Goal: Find specific fact: Locate a discrete piece of known information

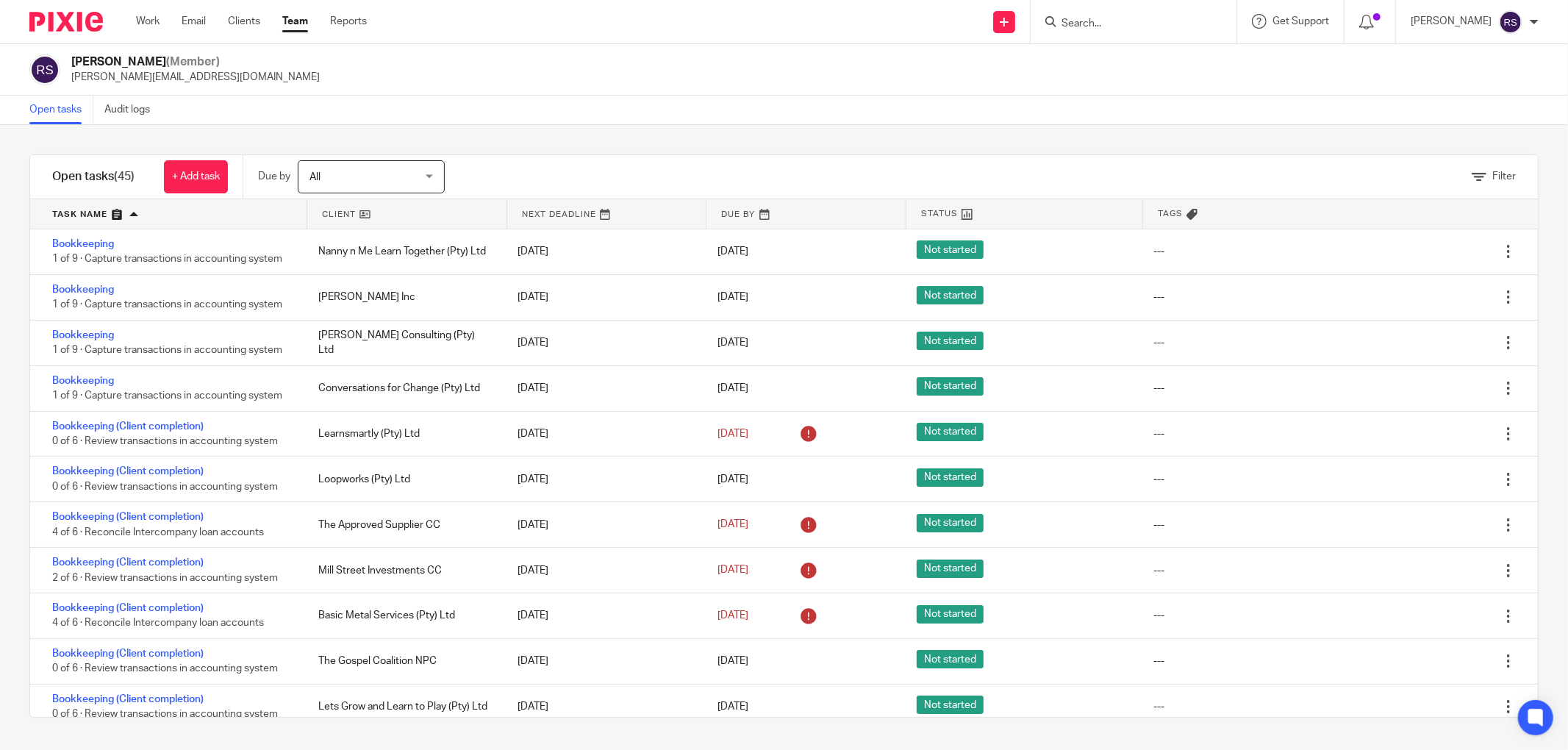
scroll to position [1957, 0]
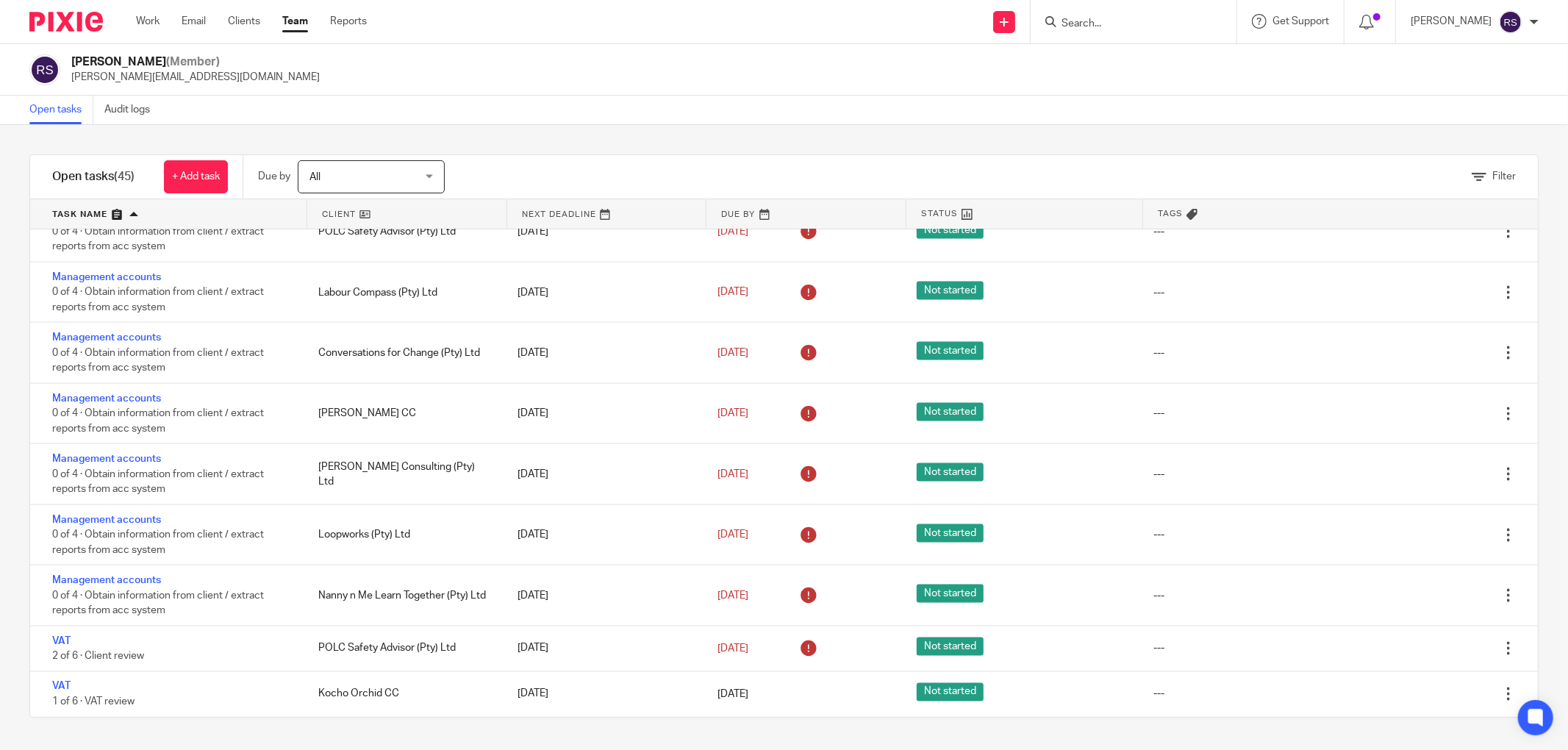
click at [1115, 17] on input "Search" at bounding box center [1126, 23] width 133 height 13
type input "s"
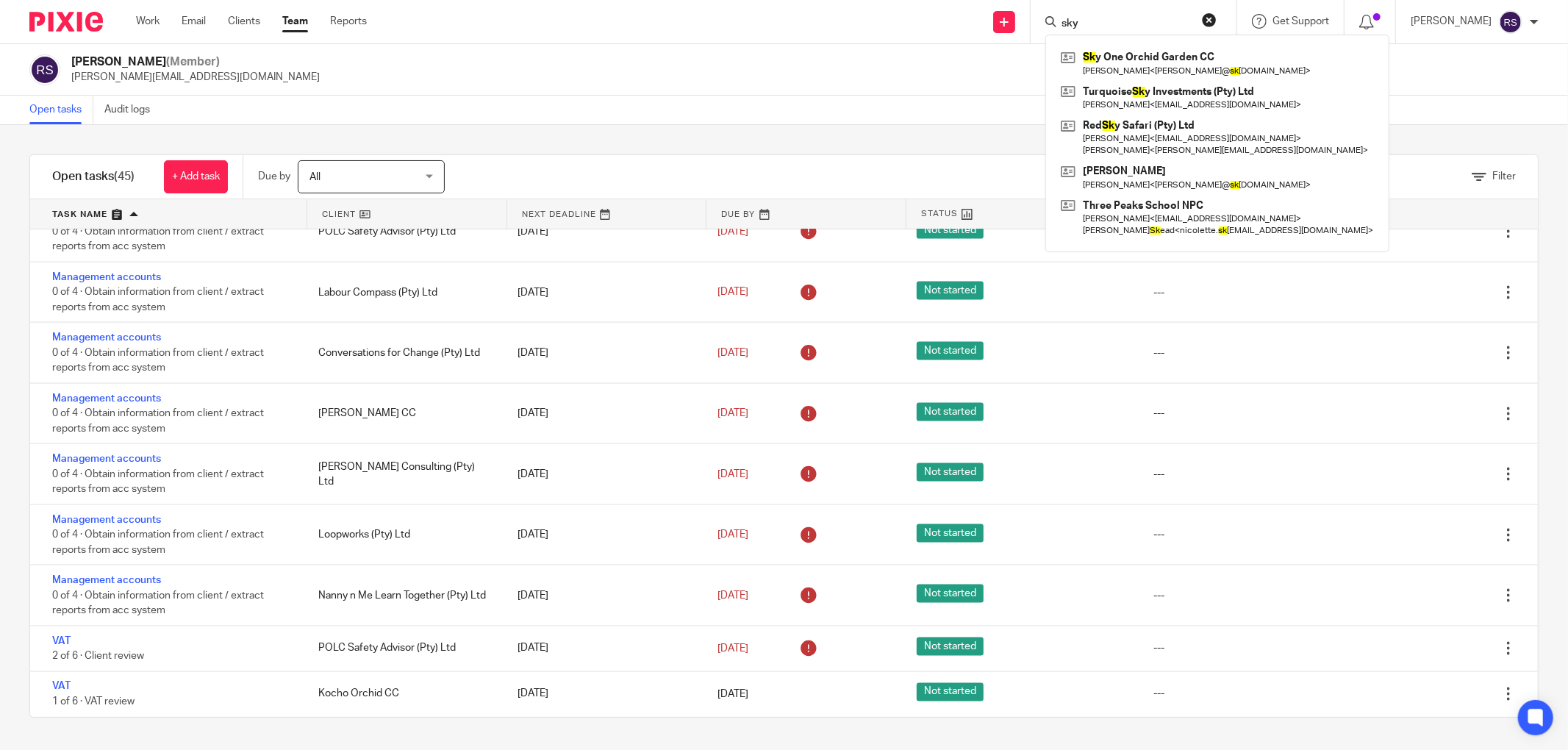
type input "sky"
click button "submit" at bounding box center [0, 0] width 0 height 0
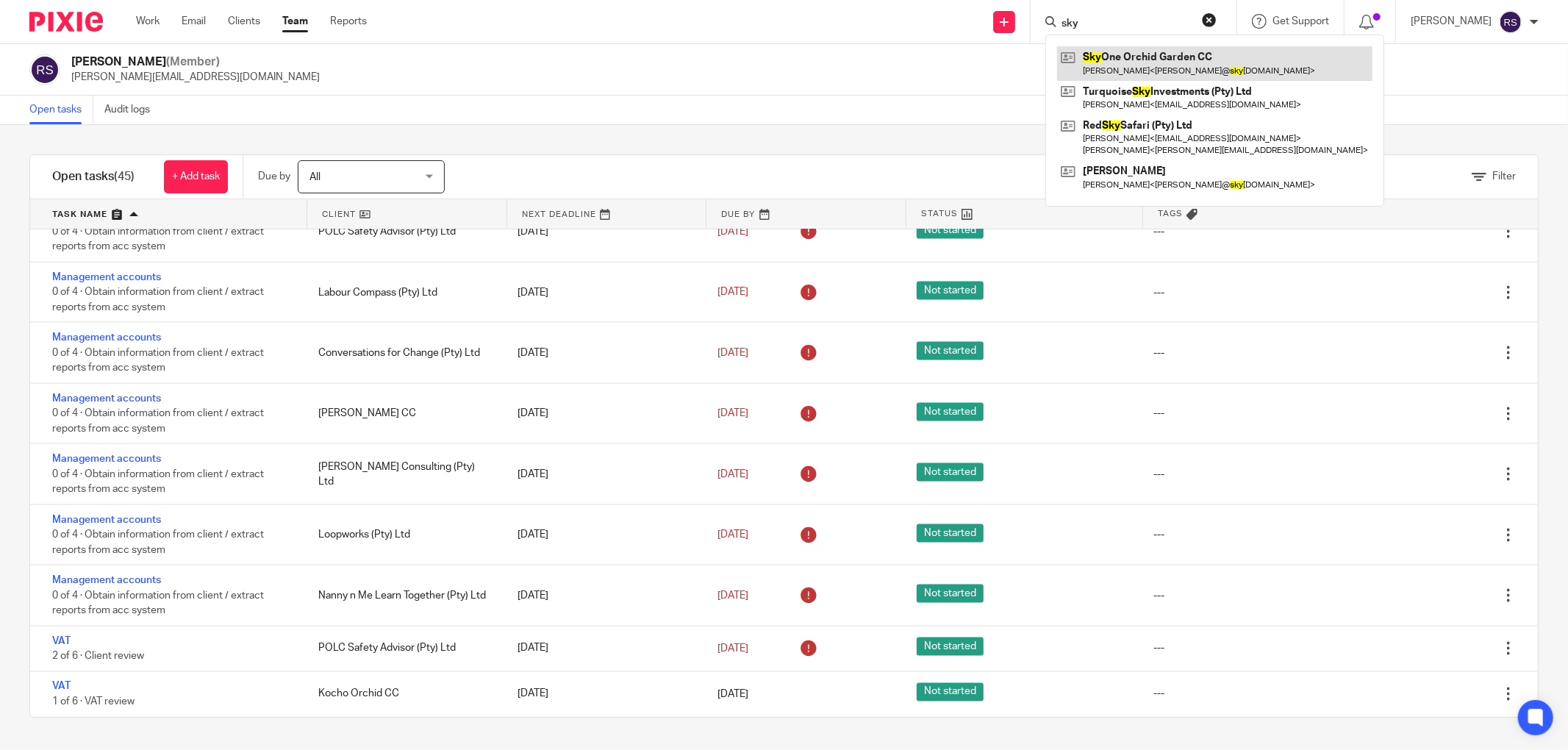
click at [1168, 69] on link at bounding box center [1215, 62] width 316 height 34
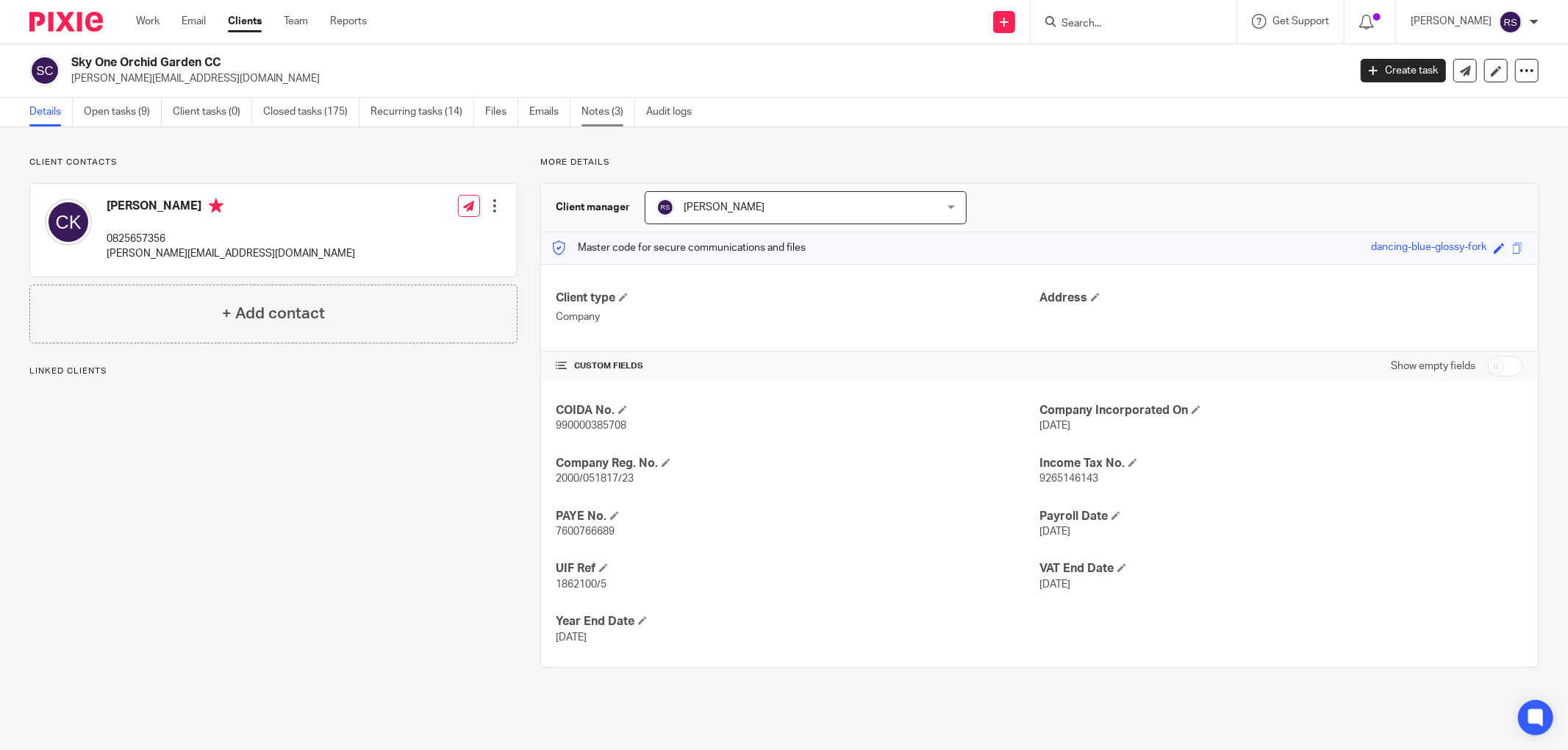
click at [594, 112] on link "Notes (3)" at bounding box center [609, 112] width 54 height 29
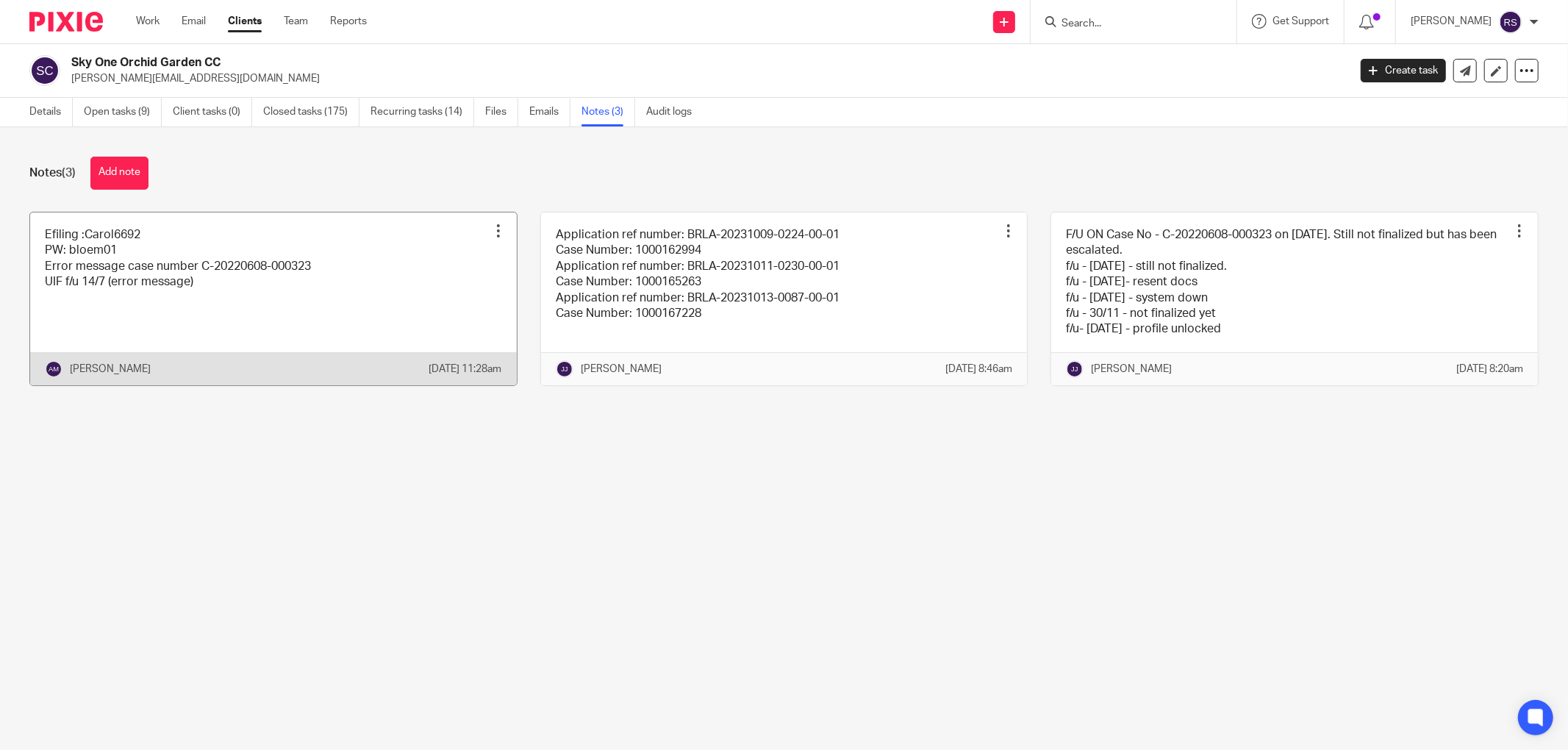
click at [139, 257] on link at bounding box center [273, 298] width 487 height 173
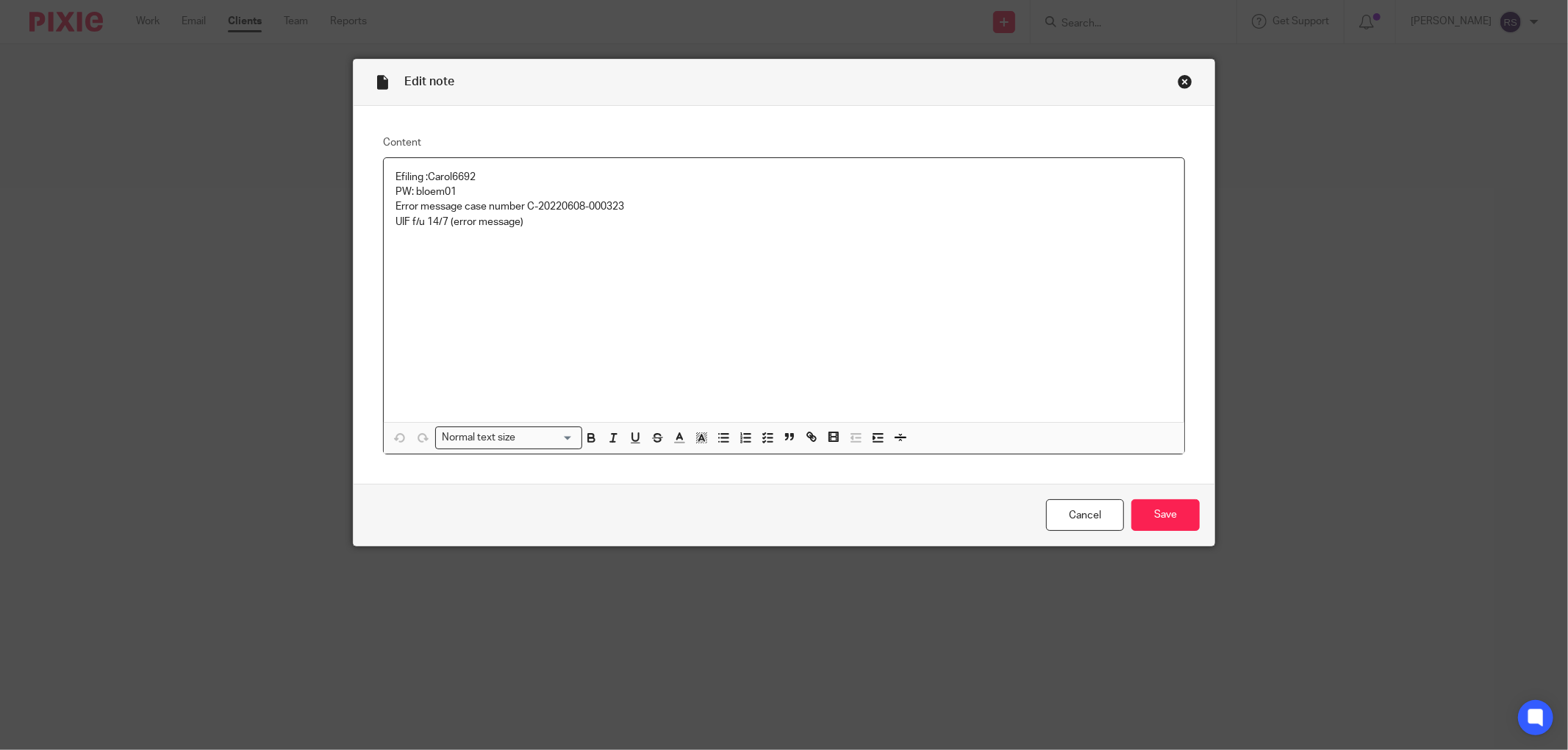
drag, startPoint x: 486, startPoint y: 175, endPoint x: 423, endPoint y: 178, distance: 63.1
click at [423, 178] on p "Efiling :Carol6692 PW: bloem01" at bounding box center [784, 185] width 777 height 30
copy p "Carol6692"
click at [1178, 80] on div "Close this dialog window" at bounding box center [1185, 82] width 15 height 15
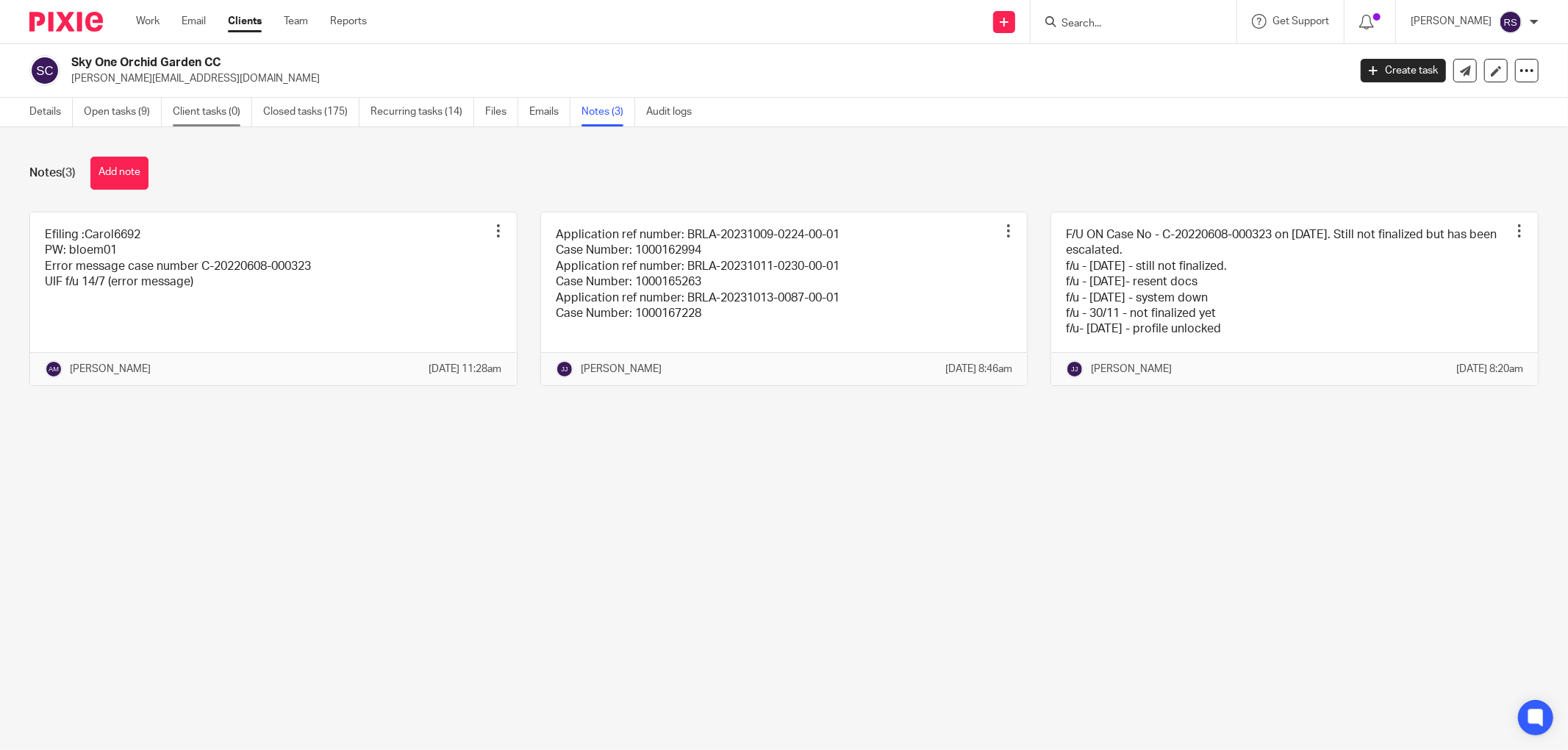
drag, startPoint x: 0, startPoint y: 0, endPoint x: 212, endPoint y: 115, distance: 241.2
click at [212, 115] on link "Client tasks (0)" at bounding box center [212, 112] width 80 height 29
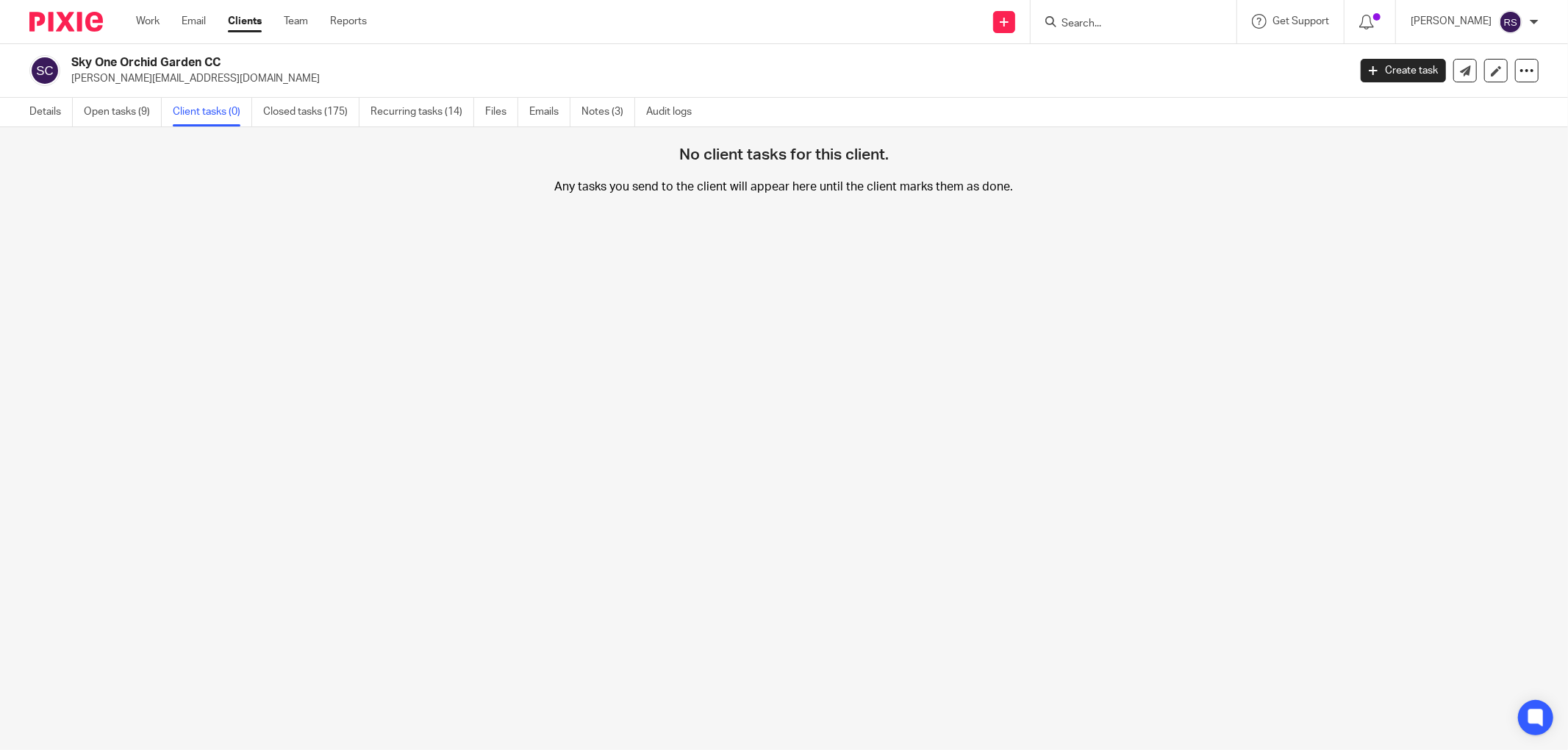
click at [319, 106] on link "Closed tasks (175)" at bounding box center [310, 112] width 96 height 29
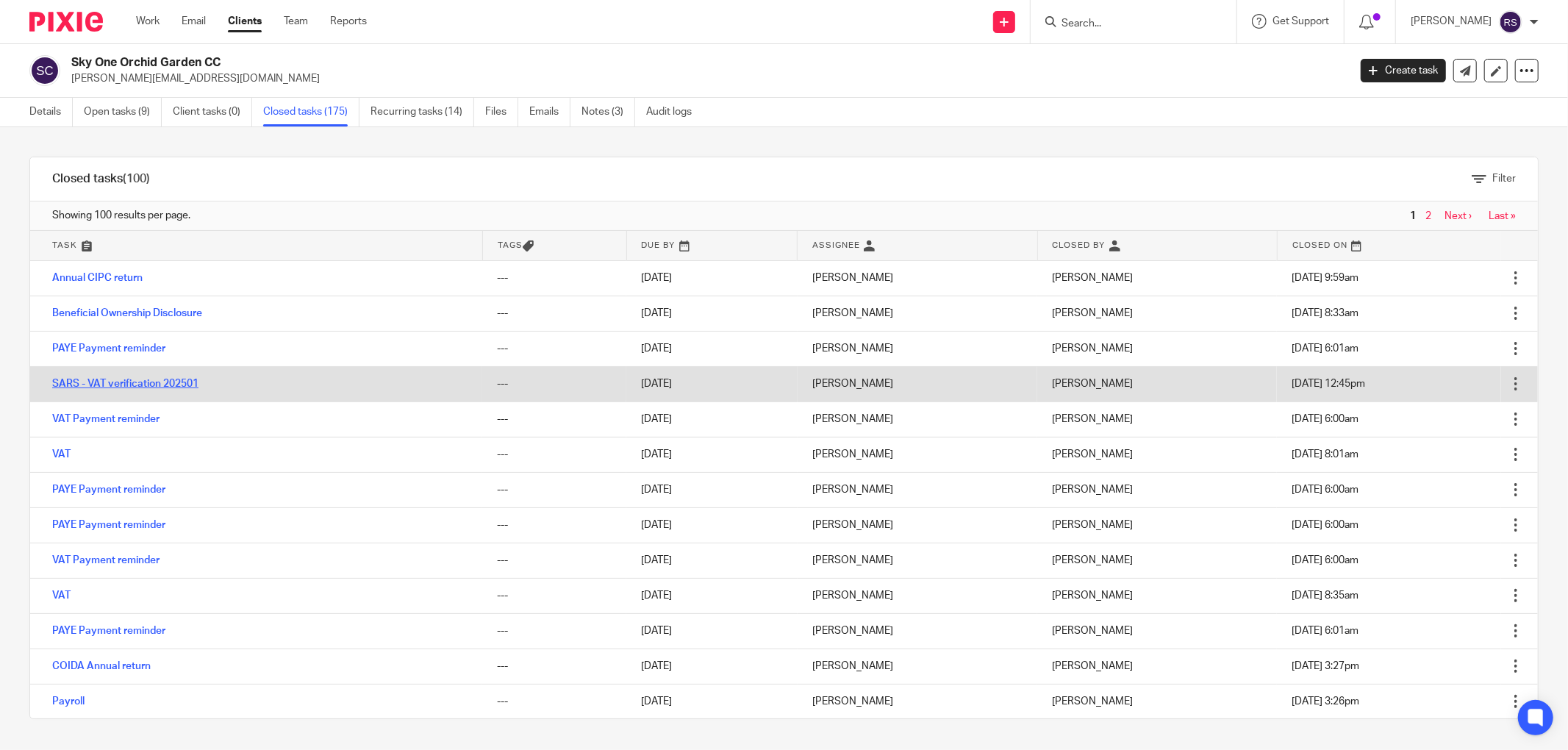
click at [165, 383] on link "SARS - VAT verification 202501" at bounding box center [125, 384] width 147 height 10
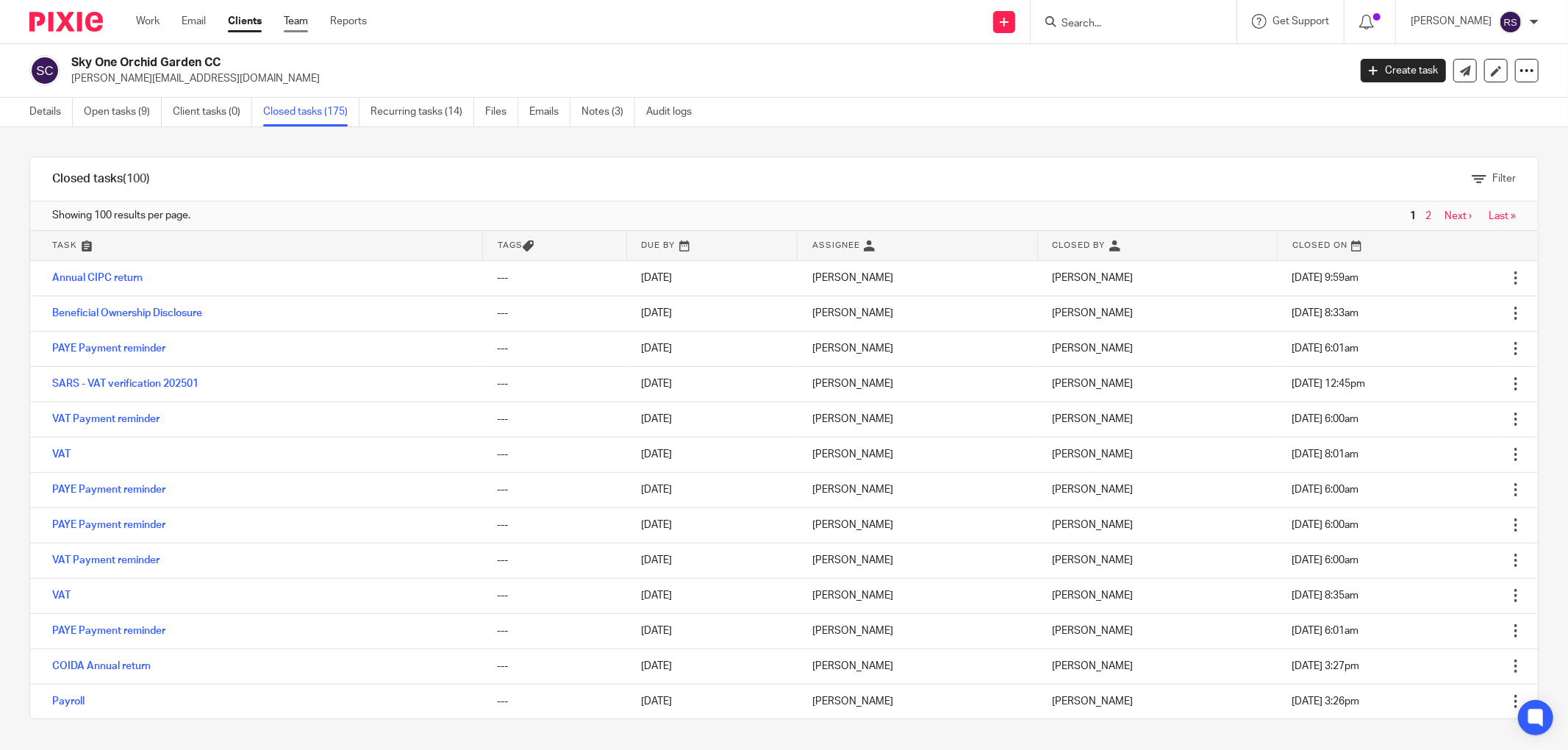
click at [298, 22] on link "Team" at bounding box center [296, 21] width 24 height 15
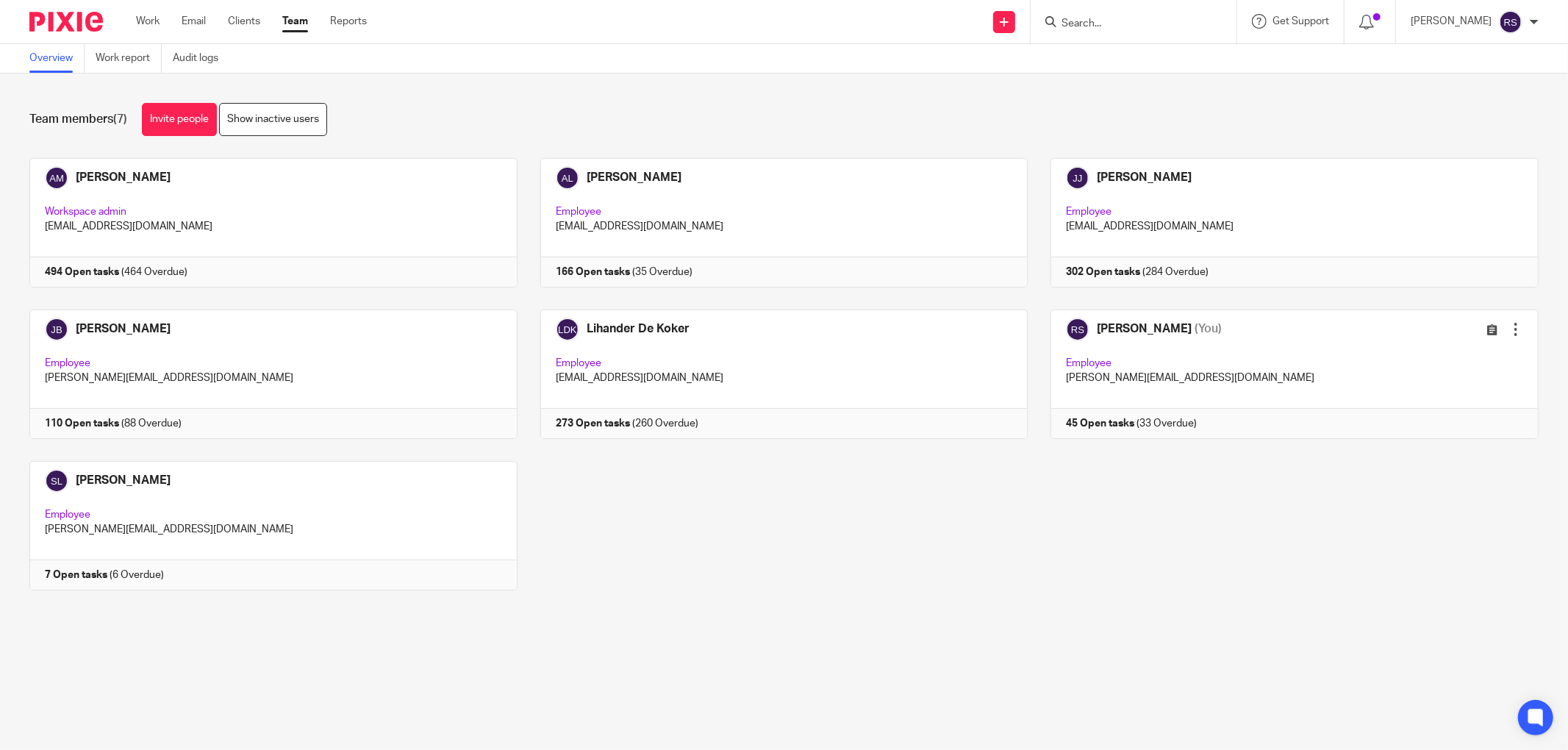
click at [296, 25] on link "Team" at bounding box center [296, 21] width 26 height 15
click at [1166, 334] on link at bounding box center [1283, 374] width 511 height 129
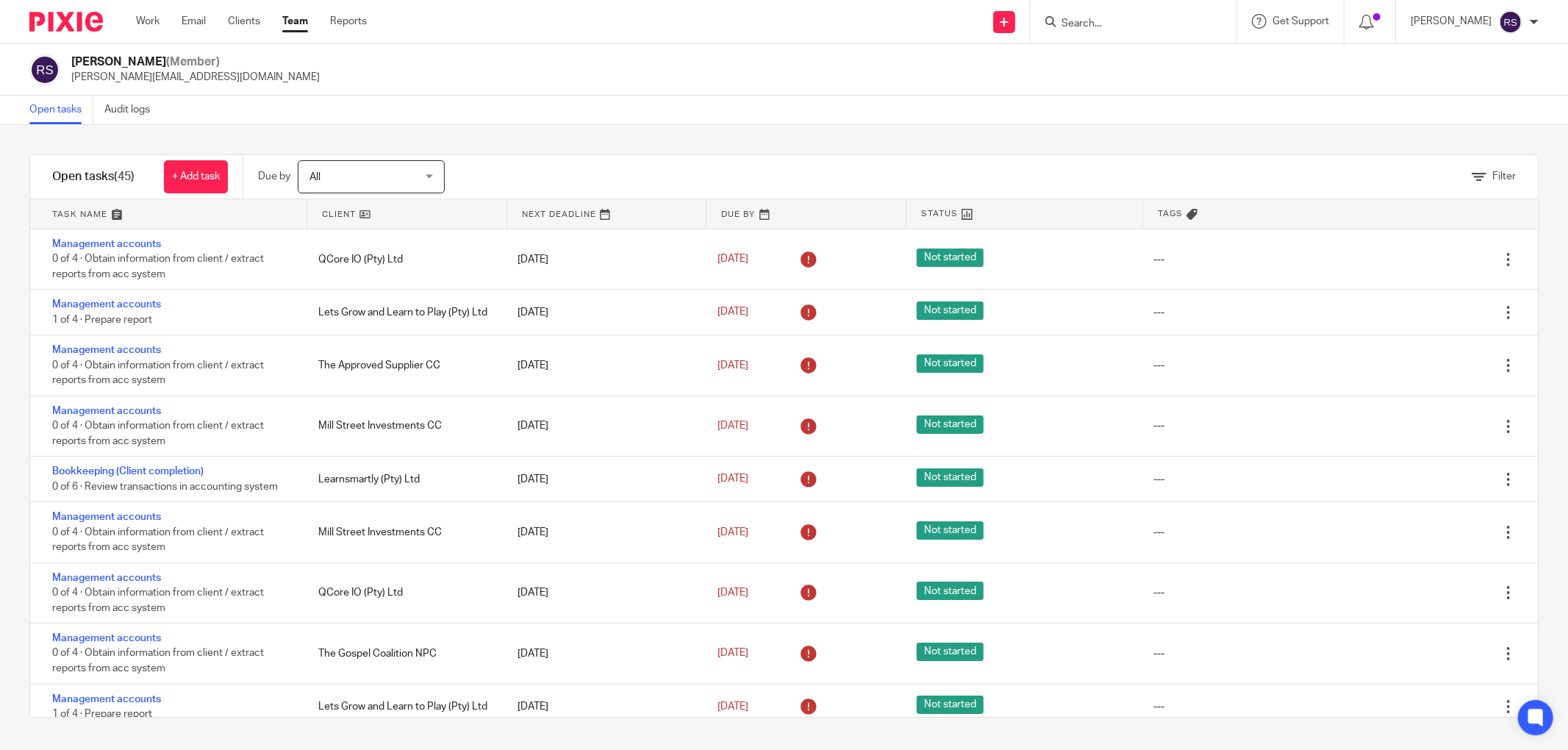
click at [145, 210] on link at bounding box center [168, 214] width 277 height 29
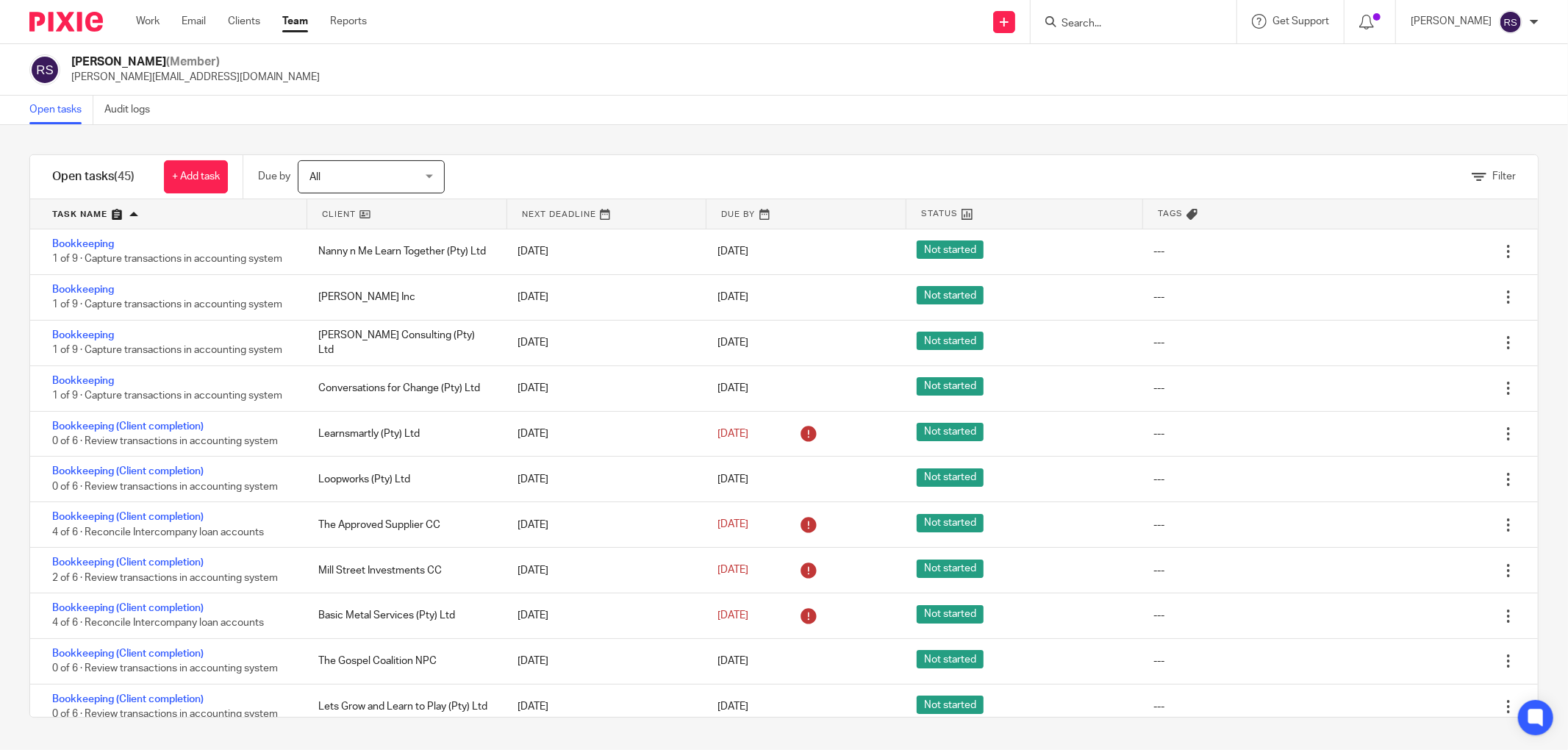
click at [1131, 23] on input "Search" at bounding box center [1126, 23] width 133 height 13
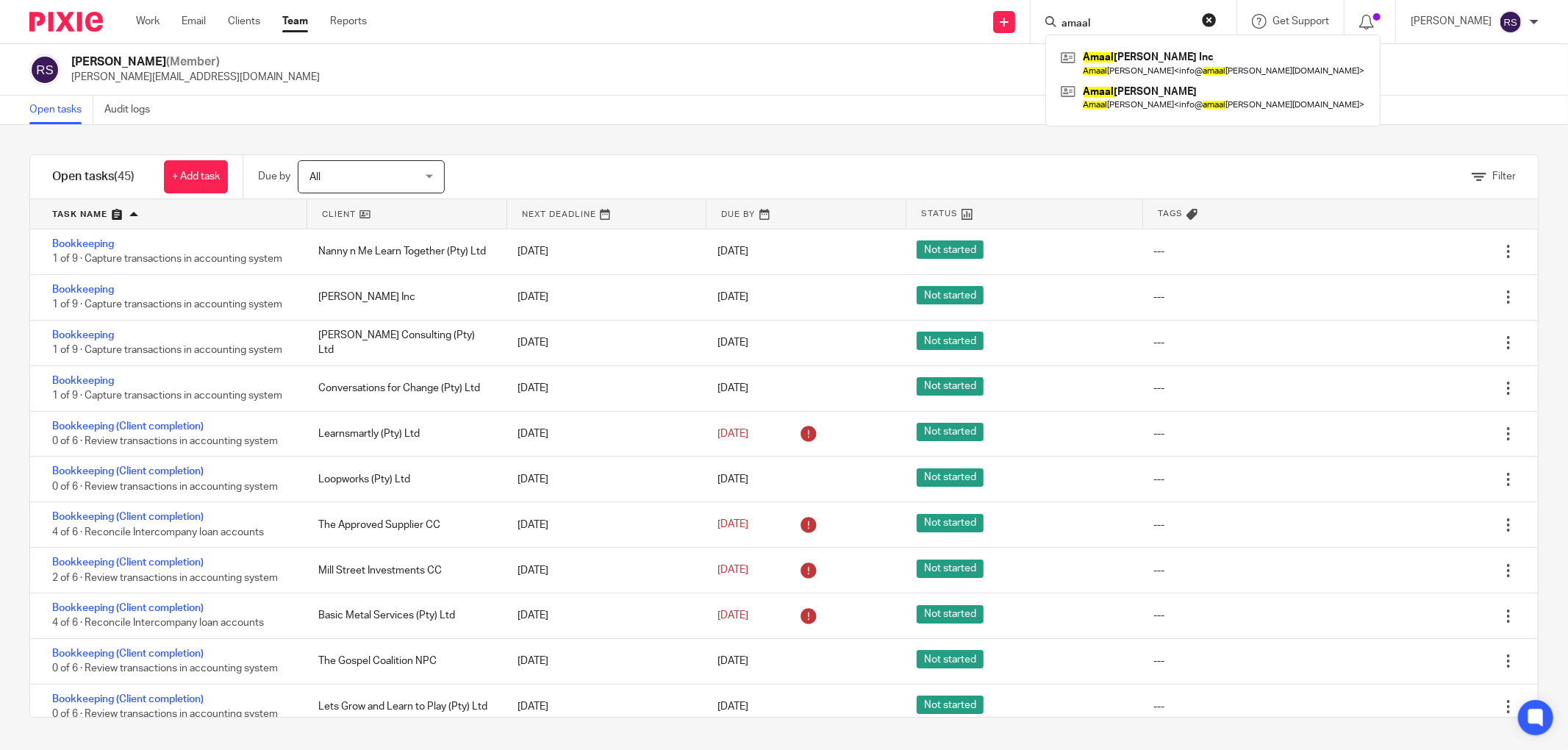
type input "amaal"
click button "submit" at bounding box center [0, 0] width 0 height 0
click at [1203, 59] on link at bounding box center [1212, 62] width 311 height 34
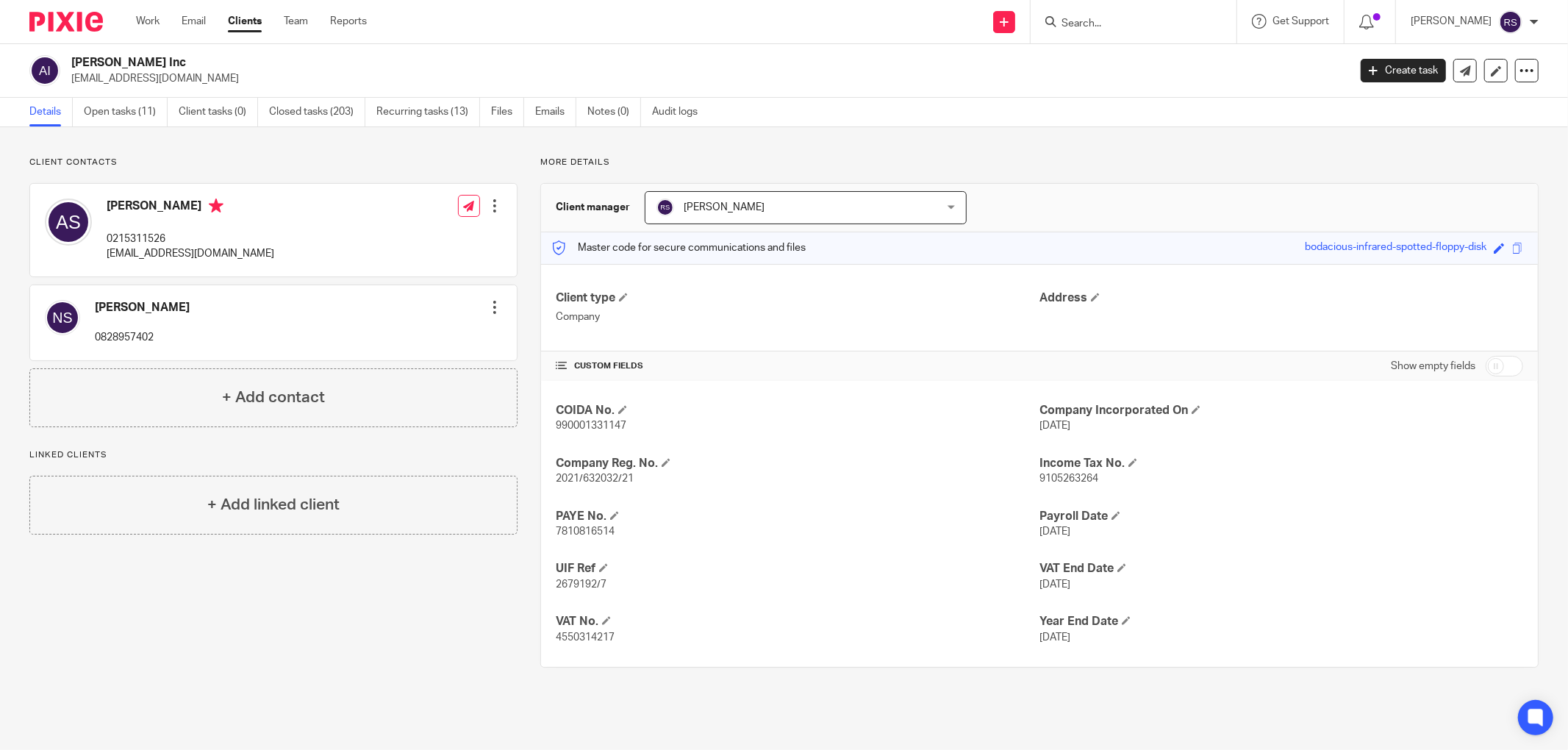
click at [1100, 146] on div "Client contacts Amaal Schroeder 0215311526 info@amaalschroeder.com Edit contact…" at bounding box center [784, 412] width 1568 height 570
click at [130, 116] on link "Open tasks (11)" at bounding box center [126, 112] width 84 height 29
click at [601, 112] on link "Notes (0)" at bounding box center [614, 112] width 54 height 29
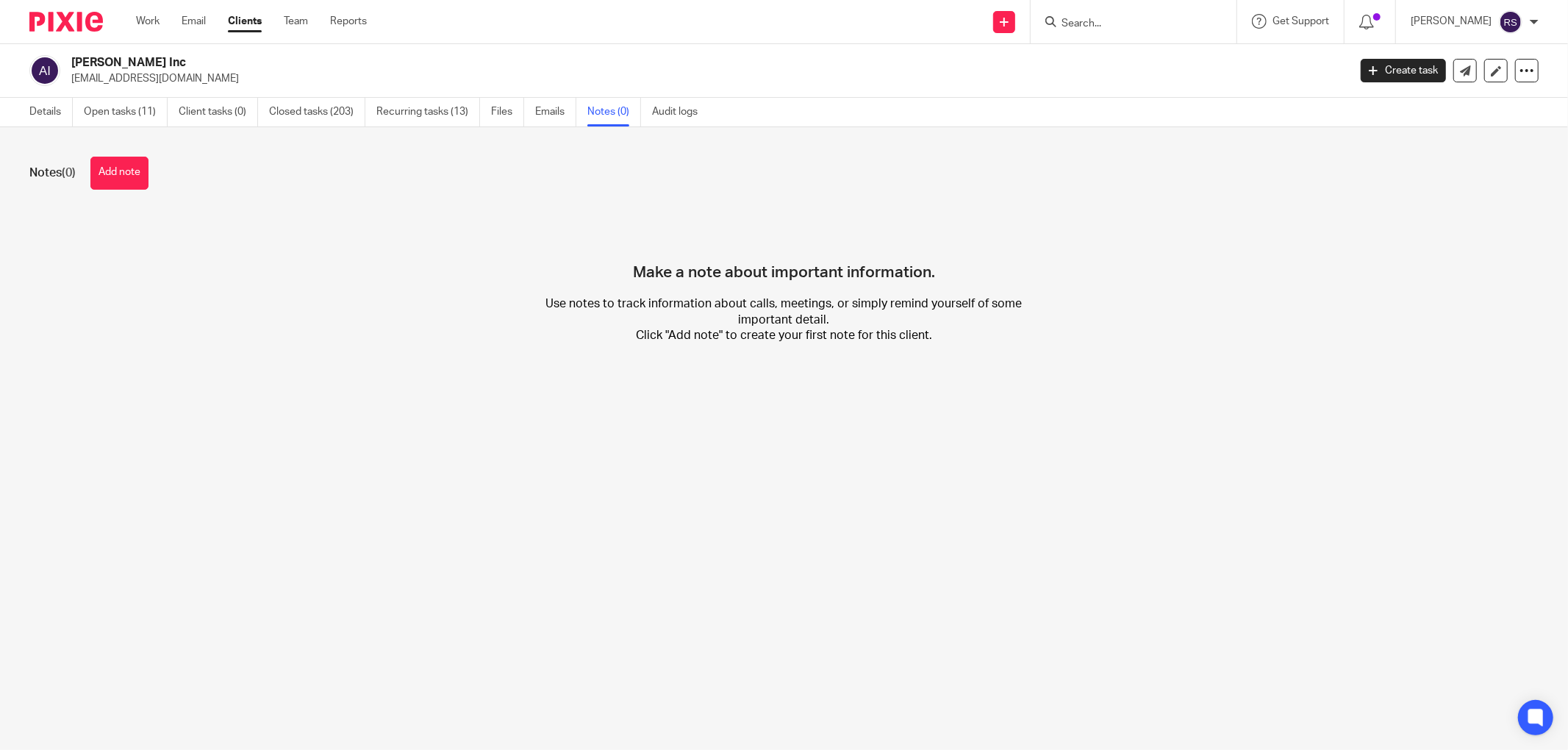
click at [47, 116] on link "Details" at bounding box center [51, 112] width 43 height 29
drag, startPoint x: 0, startPoint y: 0, endPoint x: 1133, endPoint y: 31, distance: 1133.4
click at [1133, 31] on div at bounding box center [1133, 22] width 206 height 43
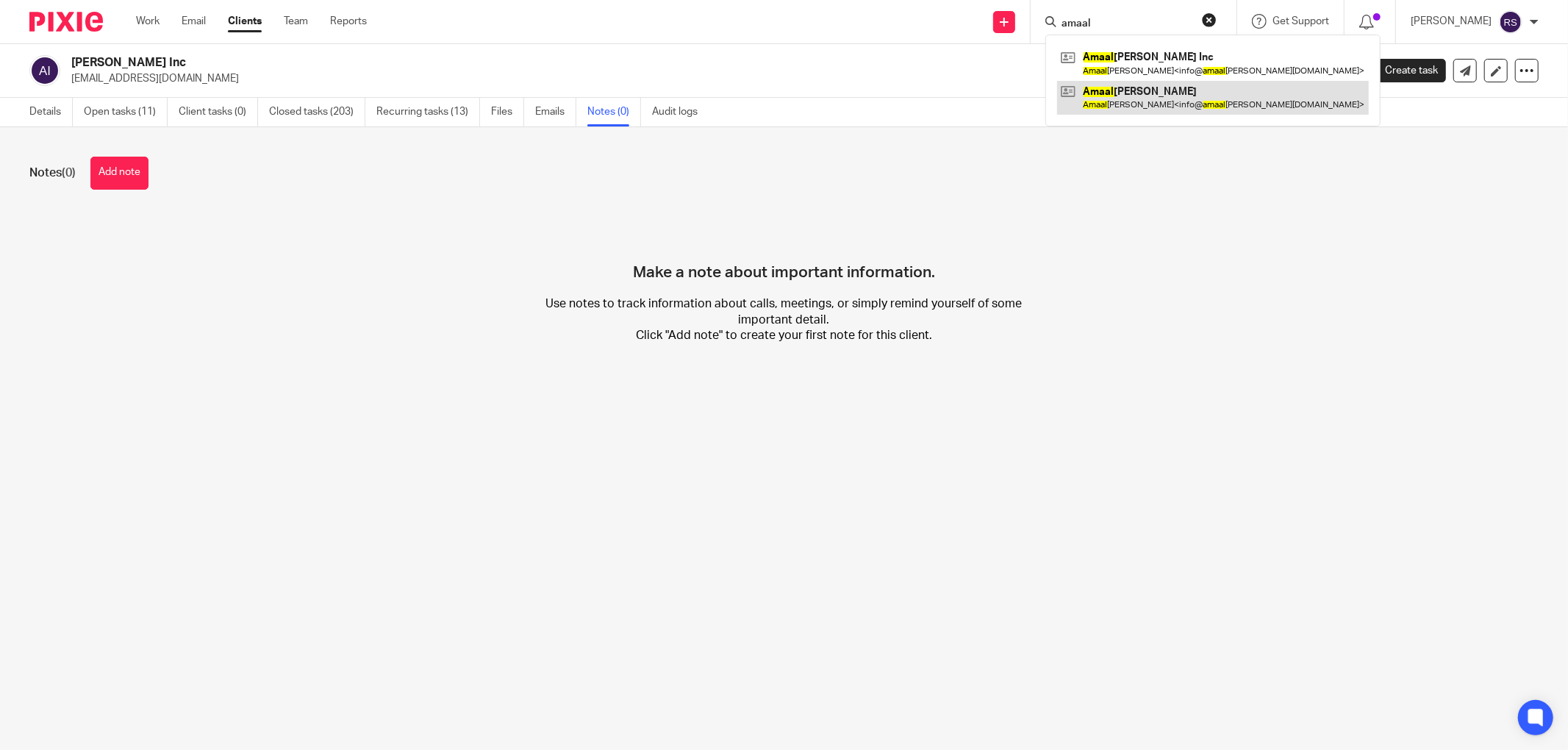
type input "amaal"
click at [1190, 108] on link at bounding box center [1212, 97] width 311 height 34
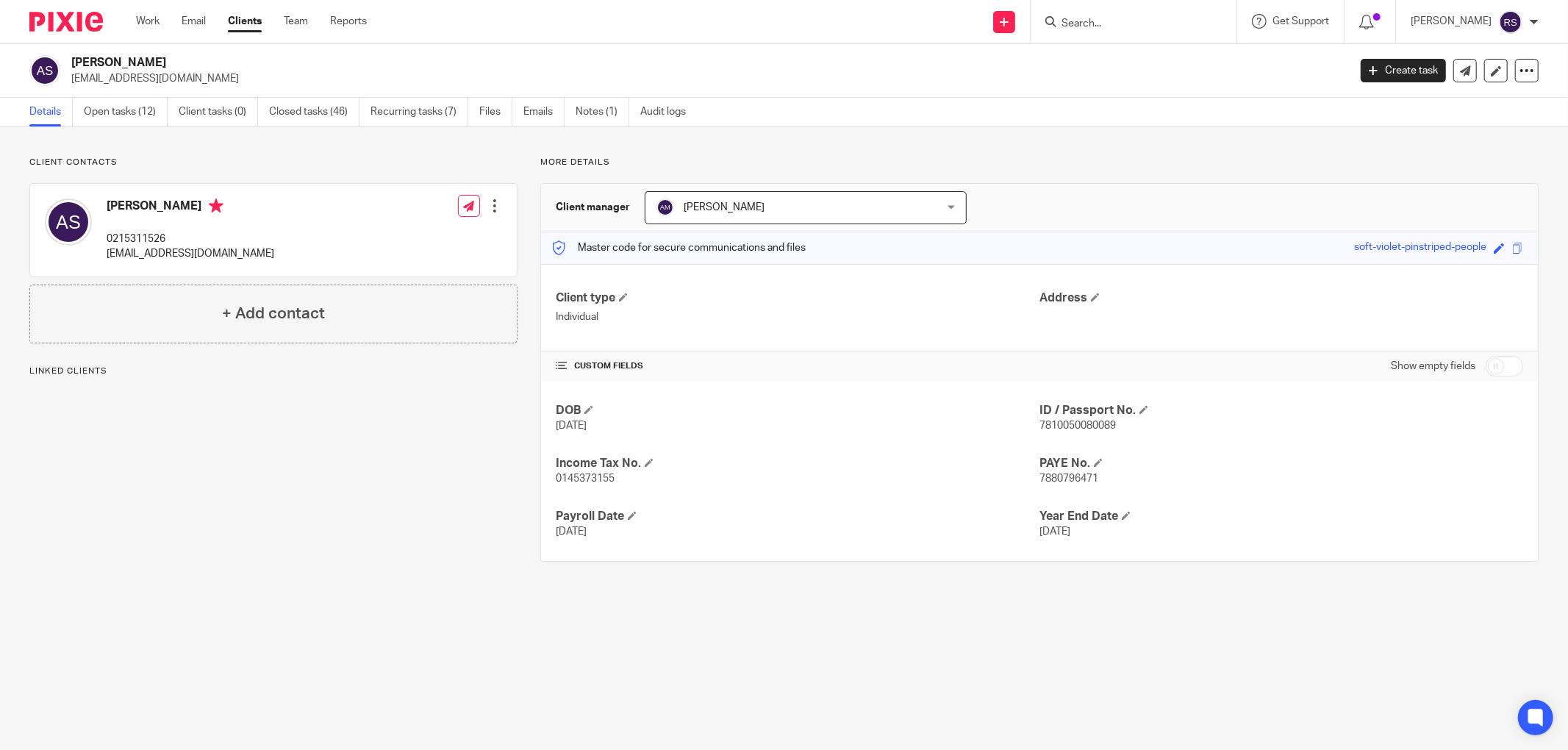
click at [1076, 422] on span "7810050080089" at bounding box center [1078, 426] width 76 height 10
copy span "7810050080089"
click at [1127, 186] on div "Client manager Alcid Martin Alcid Martin Alcid Martin Angelique Lotters Jasmeyn…" at bounding box center [1039, 208] width 996 height 49
